Goal: Find specific page/section: Find specific page/section

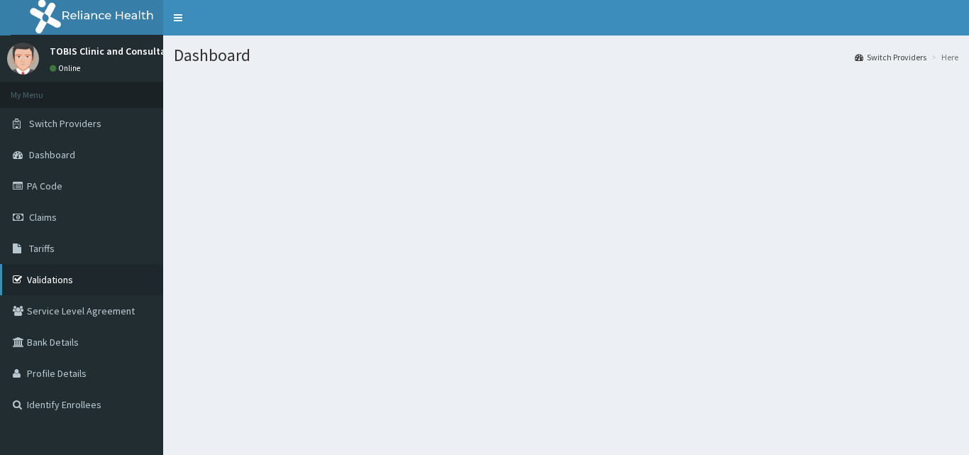
click at [61, 274] on link "Validations" at bounding box center [81, 279] width 163 height 31
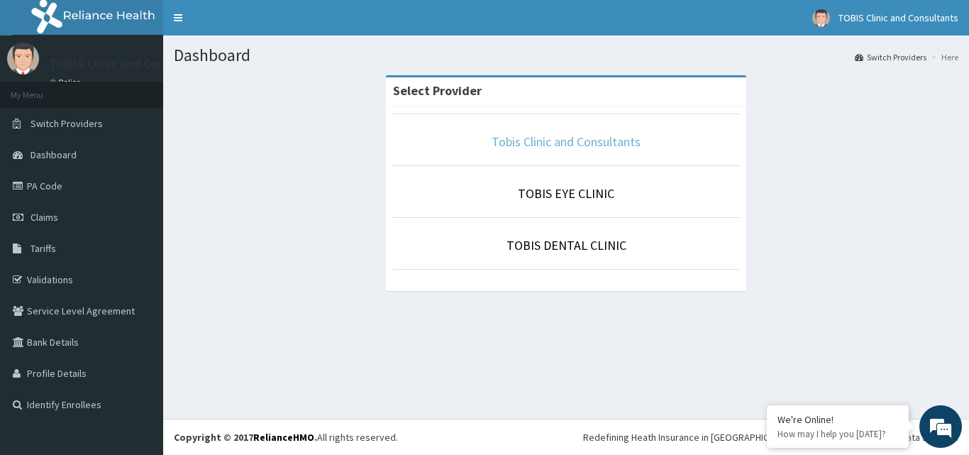
click at [560, 135] on link "Tobis Clinic and Consultants" at bounding box center [566, 141] width 149 height 16
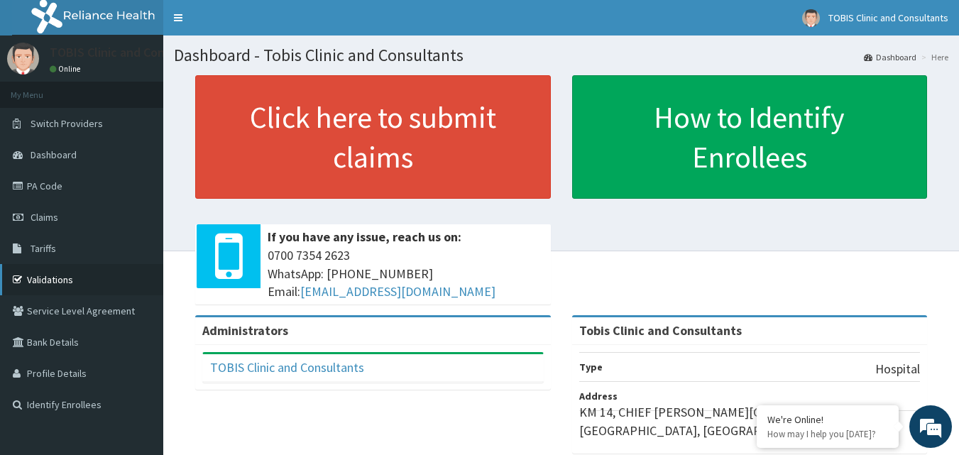
click at [67, 277] on link "Validations" at bounding box center [81, 279] width 163 height 31
